Goal: Task Accomplishment & Management: Manage account settings

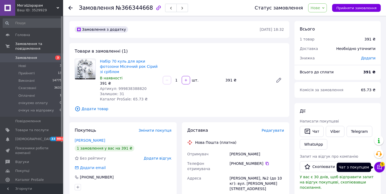
click at [377, 168] on button "Чат з покупцем 5" at bounding box center [380, 167] width 11 height 11
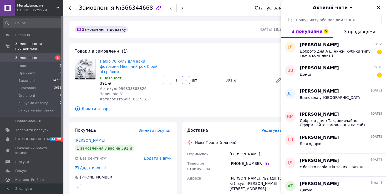
click at [150, 96] on div "Набір 70 куль для арки фотозони Місячний рок Сірий зі сріблом В наявності 391 ₴…" at bounding box center [129, 80] width 63 height 45
click at [70, 6] on icon at bounding box center [70, 8] width 4 height 4
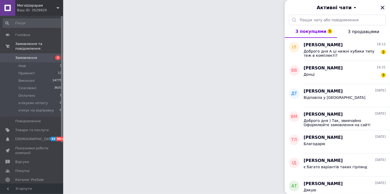
click at [384, 7] on icon "Закрити" at bounding box center [383, 7] width 6 height 6
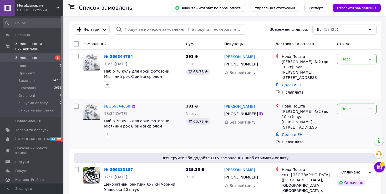
click at [348, 106] on div "Нове" at bounding box center [354, 109] width 24 height 6
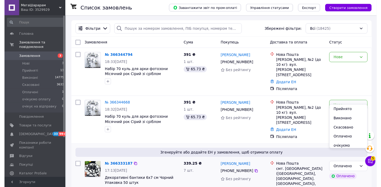
scroll to position [53, 0]
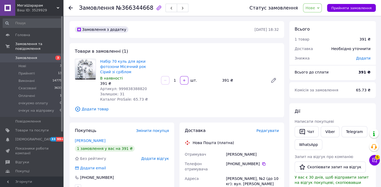
click at [319, 7] on icon at bounding box center [318, 8] width 2 height 2
click at [322, 33] on li "Скасовано" at bounding box center [323, 34] width 41 height 8
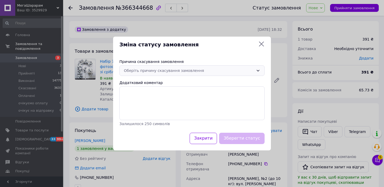
click at [167, 70] on div "Оберіть причину скасування замовлення" at bounding box center [189, 71] width 130 height 6
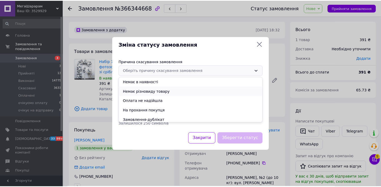
scroll to position [21, 0]
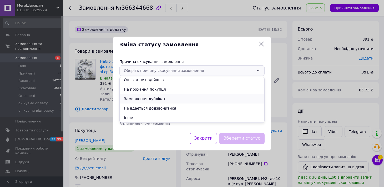
click at [151, 99] on li "Замовлення-дублікат" at bounding box center [192, 98] width 145 height 9
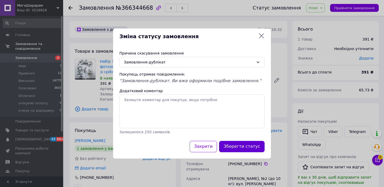
click at [245, 143] on button "Зберегти статус" at bounding box center [242, 146] width 46 height 11
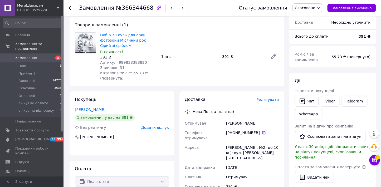
click at [32, 56] on span "Замовлення" at bounding box center [26, 58] width 22 height 5
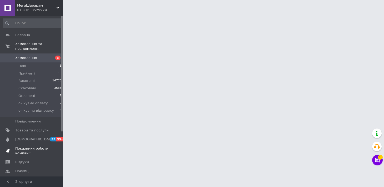
click at [36, 146] on span "Показники роботи компанії" at bounding box center [31, 150] width 33 height 9
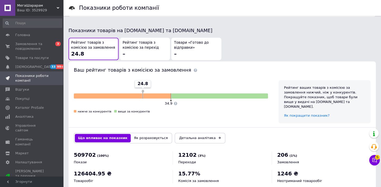
scroll to position [226, 0]
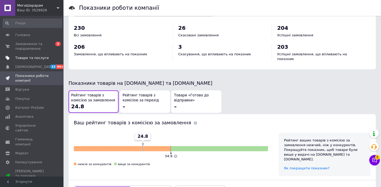
click at [31, 57] on span "Товари та послуги" at bounding box center [31, 58] width 33 height 5
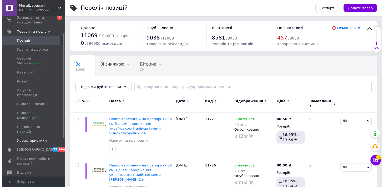
scroll to position [53, 0]
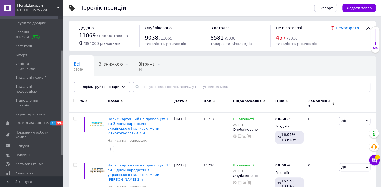
click at [26, 162] on span "Каталог ProSale" at bounding box center [29, 164] width 28 height 5
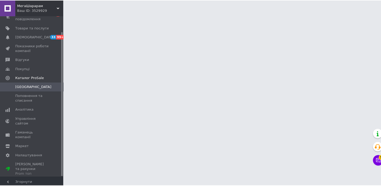
scroll to position [17, 0]
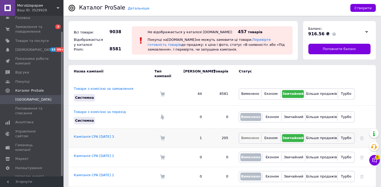
click at [245, 136] on span "Вимкнено" at bounding box center [250, 138] width 18 height 4
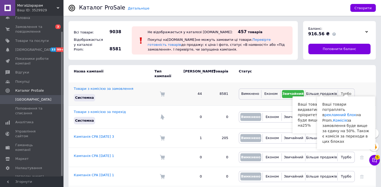
click at [343, 92] on span "Турбо" at bounding box center [345, 94] width 11 height 4
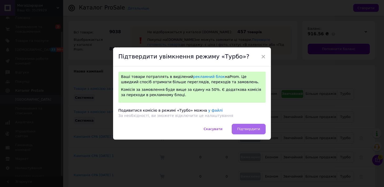
click at [248, 129] on span "Підтвердити" at bounding box center [248, 129] width 23 height 4
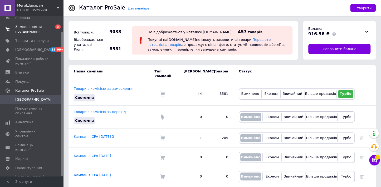
click at [26, 27] on span "Замовлення та повідомлення" at bounding box center [31, 28] width 33 height 9
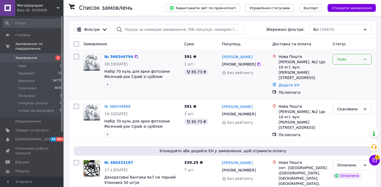
click at [353, 56] on div "Нове" at bounding box center [351, 59] width 39 height 11
click at [346, 70] on li "Прийнято" at bounding box center [351, 70] width 38 height 9
click at [36, 62] on li "Нові 2" at bounding box center [32, 65] width 65 height 7
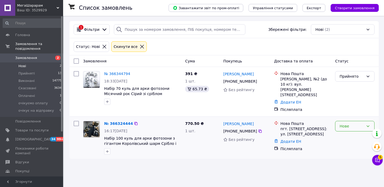
click at [344, 123] on div "Нове" at bounding box center [352, 126] width 24 height 6
click at [347, 129] on li "Прийнято" at bounding box center [355, 129] width 39 height 9
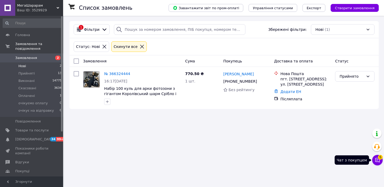
click at [377, 160] on icon at bounding box center [377, 159] width 5 height 5
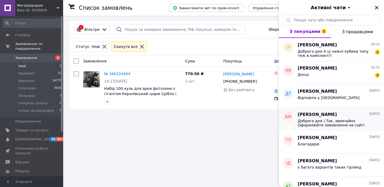
click at [318, 122] on span "Доброго дня ) Так, звиячайно Оформлюйте замовлення на сайті після чтого менедже…" at bounding box center [335, 123] width 75 height 8
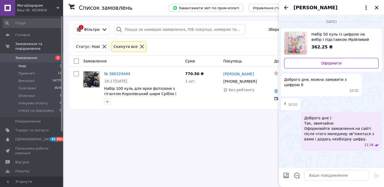
click at [30, 62] on li "Нові 2" at bounding box center [32, 65] width 65 height 7
click at [377, 6] on icon "Закрити" at bounding box center [377, 7] width 6 height 6
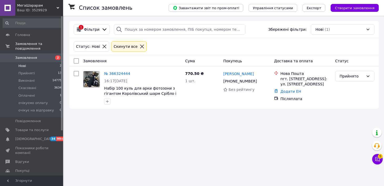
click at [140, 48] on icon at bounding box center [142, 46] width 5 height 5
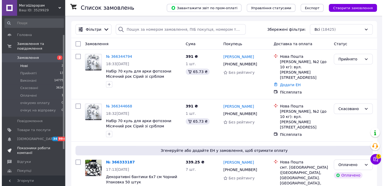
scroll to position [26, 0]
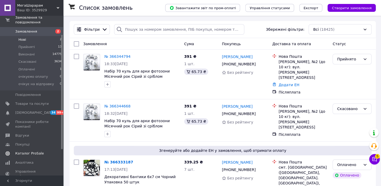
click at [28, 151] on span "Каталог ProSale" at bounding box center [29, 153] width 28 height 5
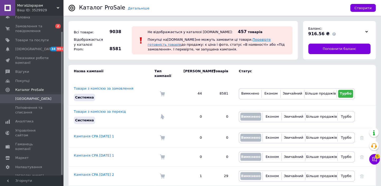
click at [236, 39] on link "Перевірте готовність товарів" at bounding box center [208, 42] width 123 height 9
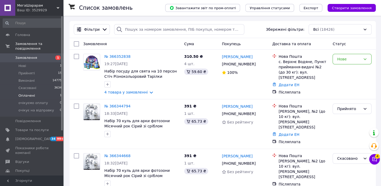
click at [29, 93] on span "Оплачені" at bounding box center [26, 95] width 17 height 5
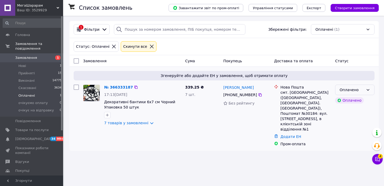
click at [355, 89] on div "Оплачено" at bounding box center [352, 90] width 24 height 6
click at [344, 99] on li "Прийнято" at bounding box center [355, 101] width 39 height 9
